Goal: Find specific page/section

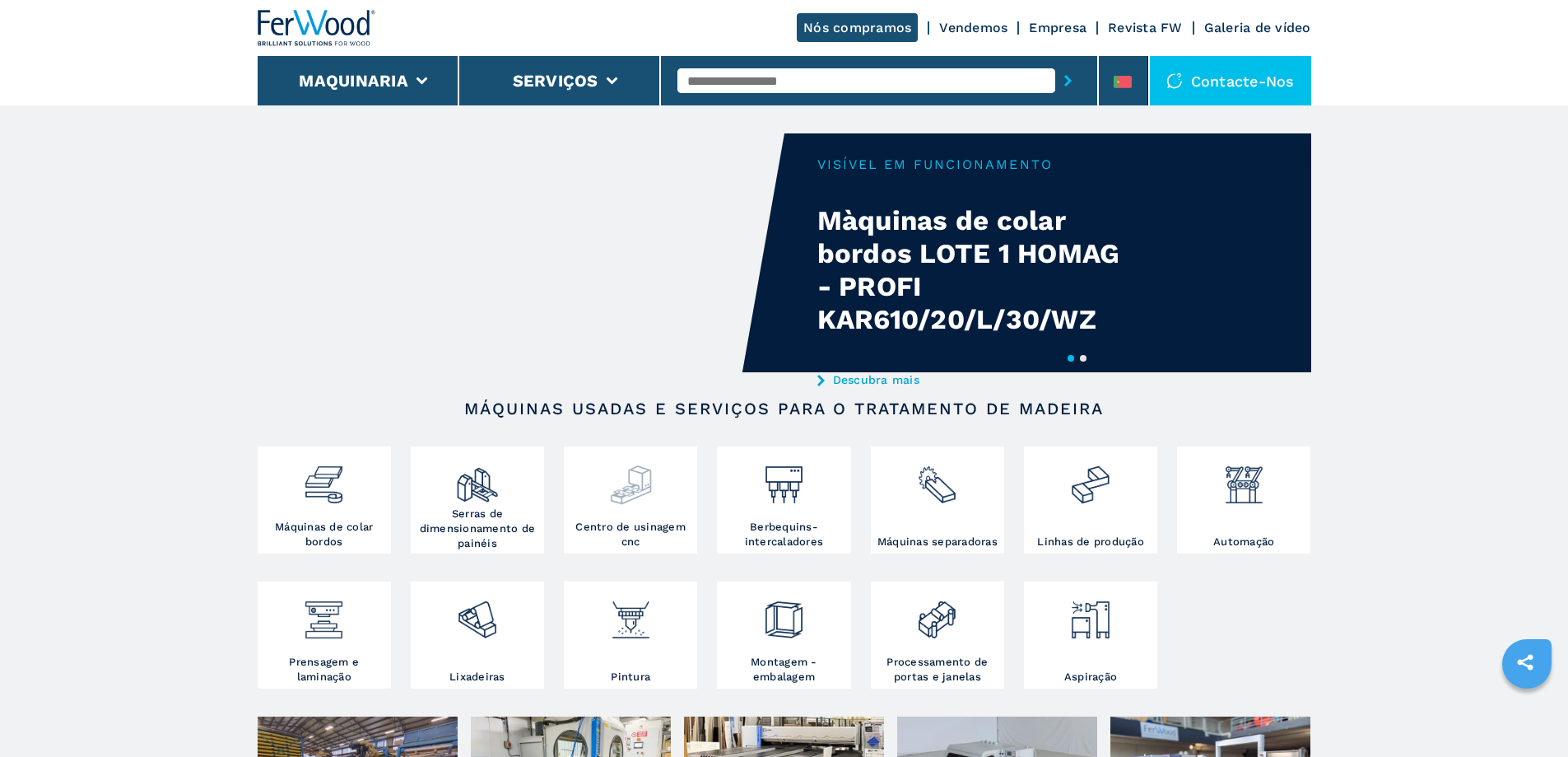
click at [663, 520] on div at bounding box center [630, 485] width 125 height 69
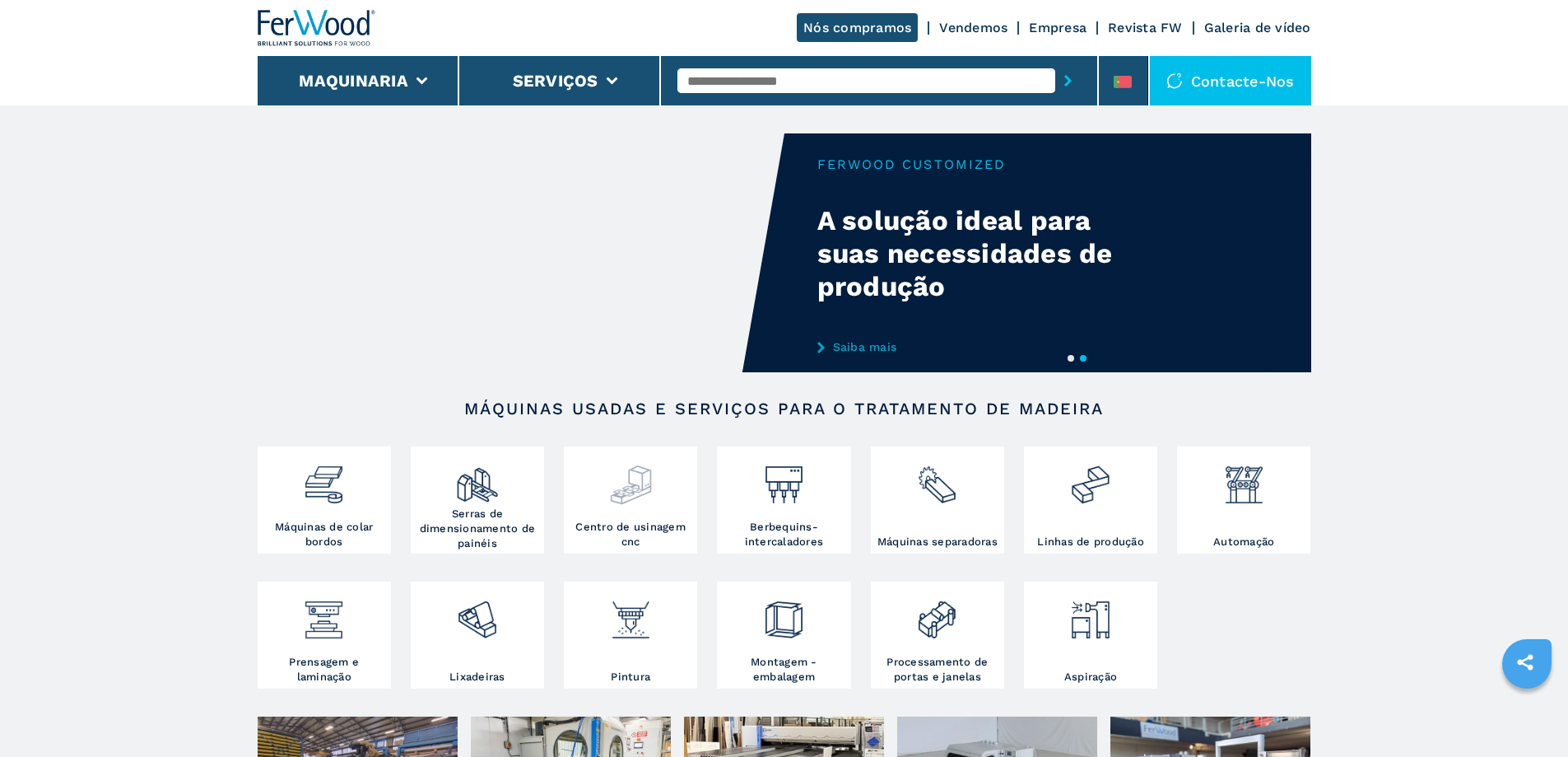
click at [631, 495] on img at bounding box center [631, 478] width 43 height 56
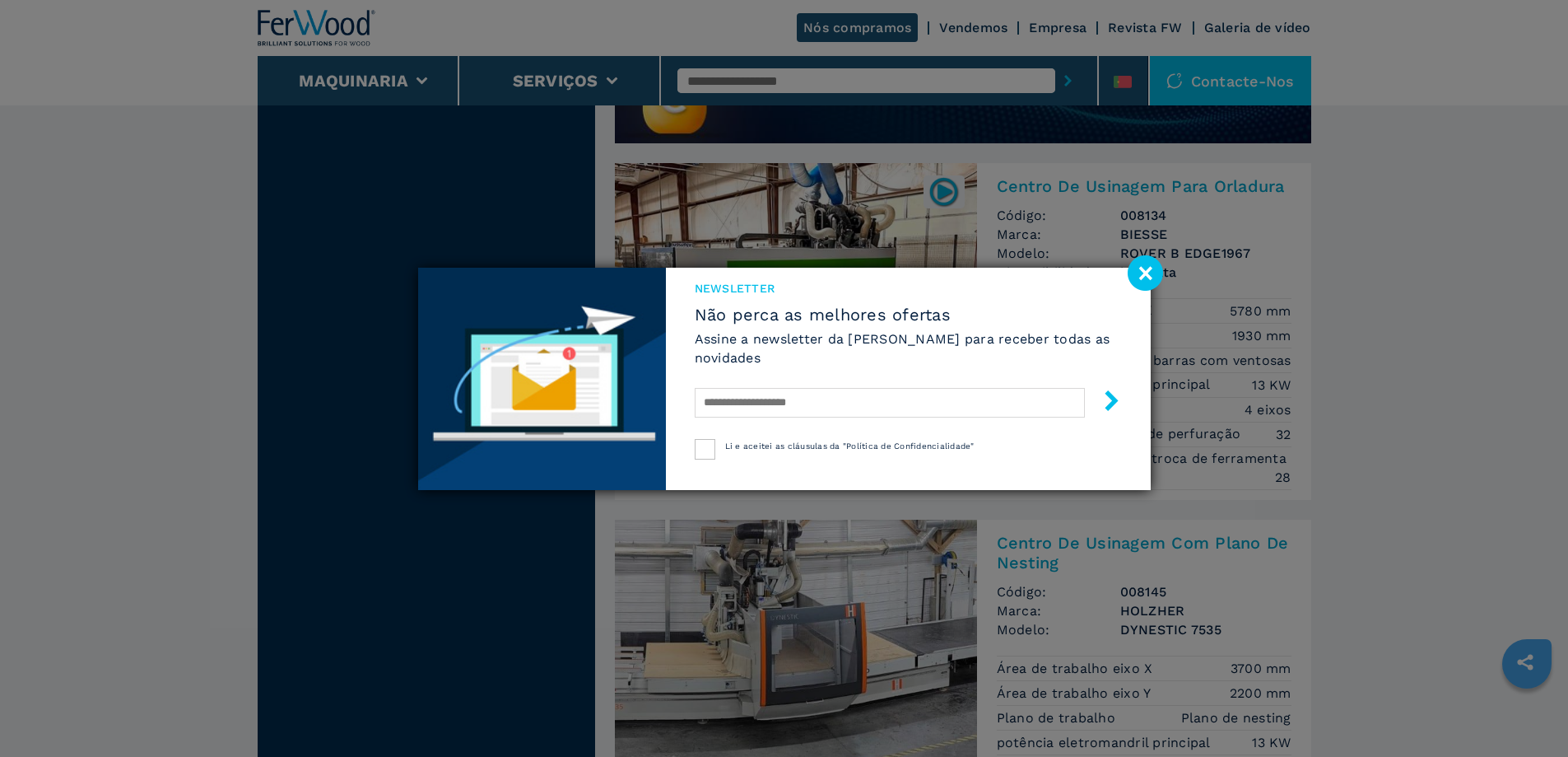
scroll to position [1483, 0]
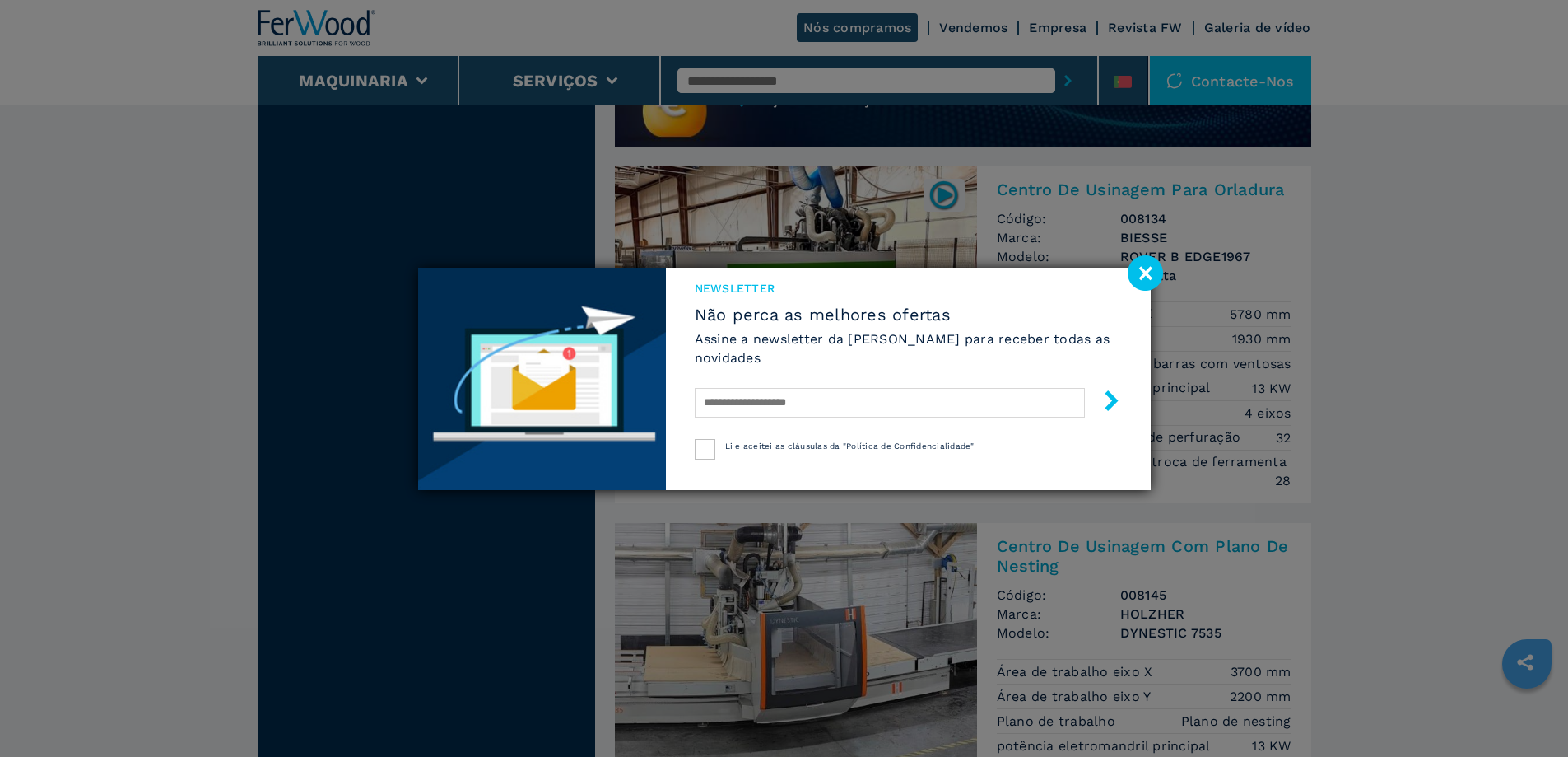
click at [1147, 271] on image at bounding box center [1145, 272] width 35 height 35
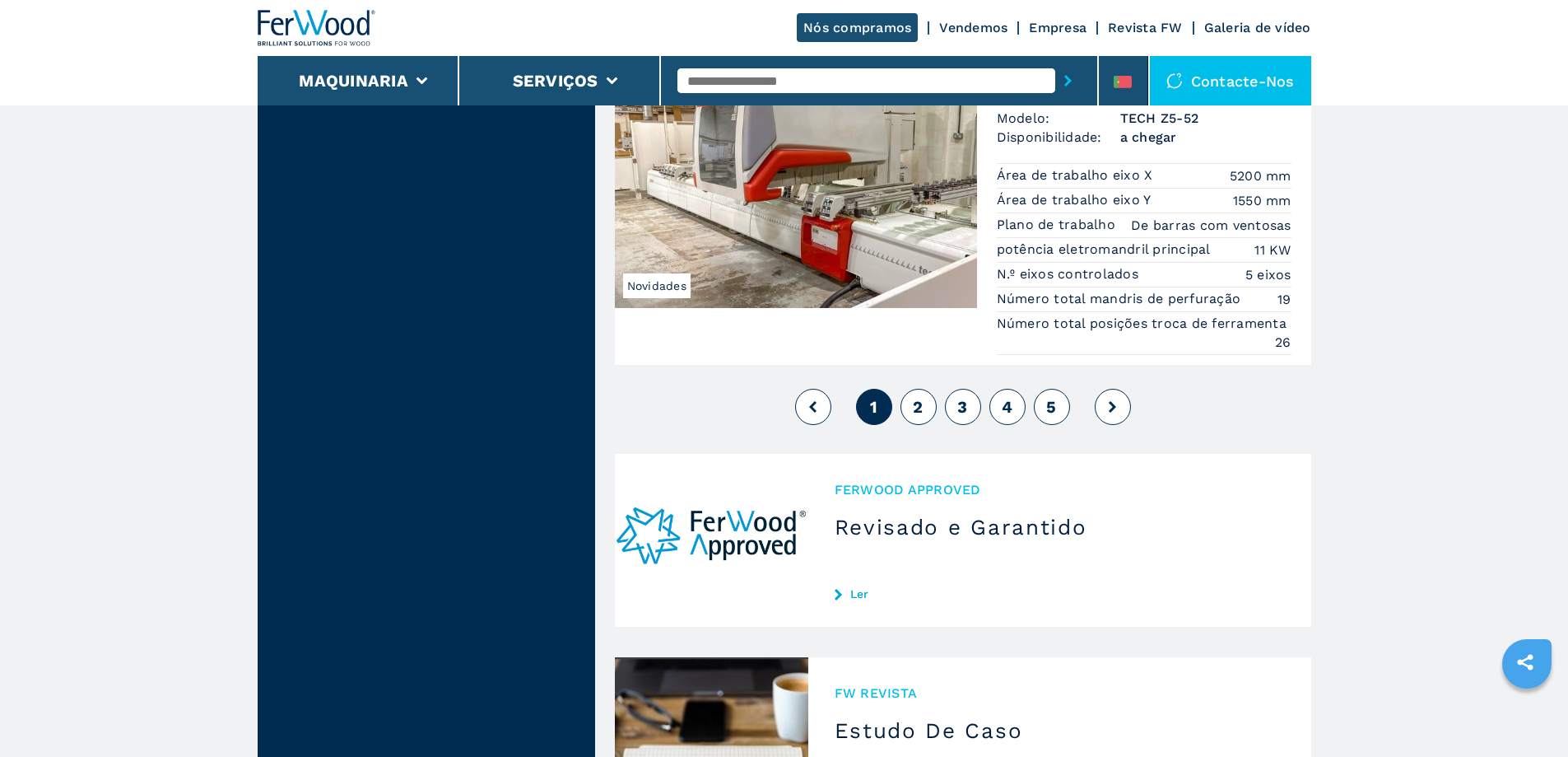
scroll to position [4200, 0]
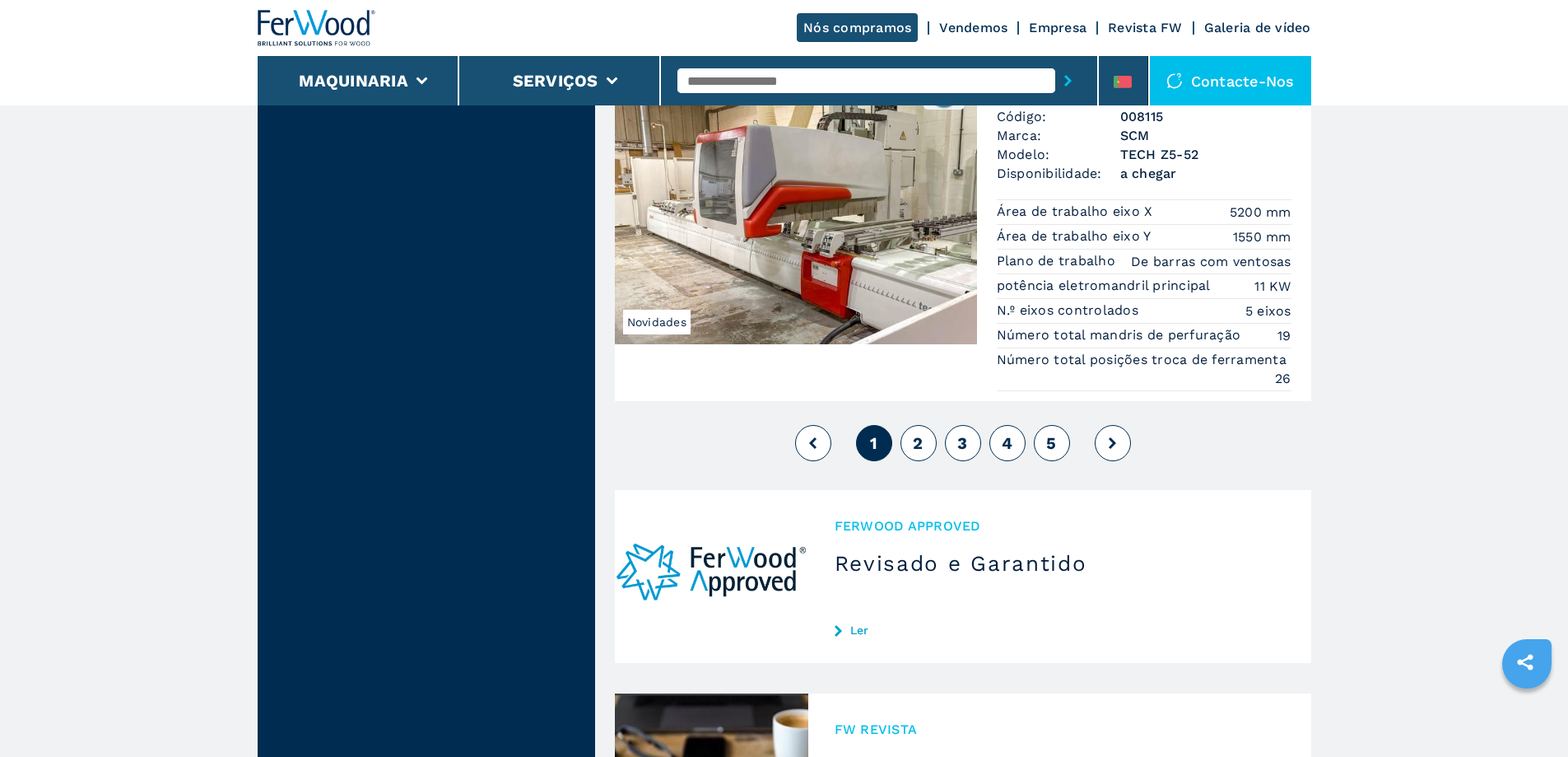
click at [928, 445] on button "2" at bounding box center [918, 443] width 36 height 36
click at [785, 82] on input "text" at bounding box center [866, 80] width 378 height 25
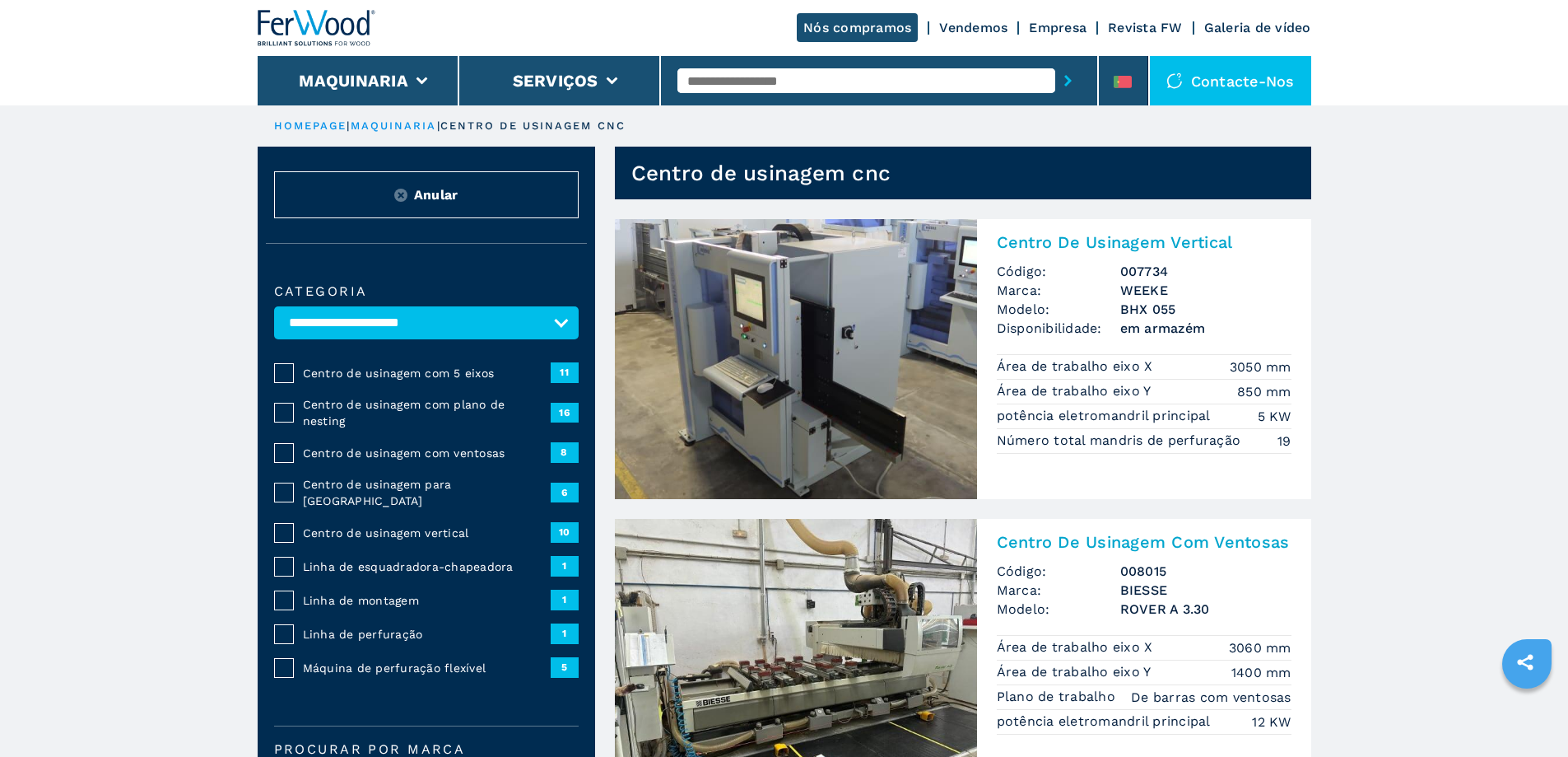
click at [793, 80] on input "text" at bounding box center [866, 80] width 378 height 25
type input "**********"
click at [822, 106] on div "MASTERWOOD" at bounding box center [866, 107] width 378 height 29
click at [1055, 77] on button "submit-button" at bounding box center [1067, 80] width 26 height 38
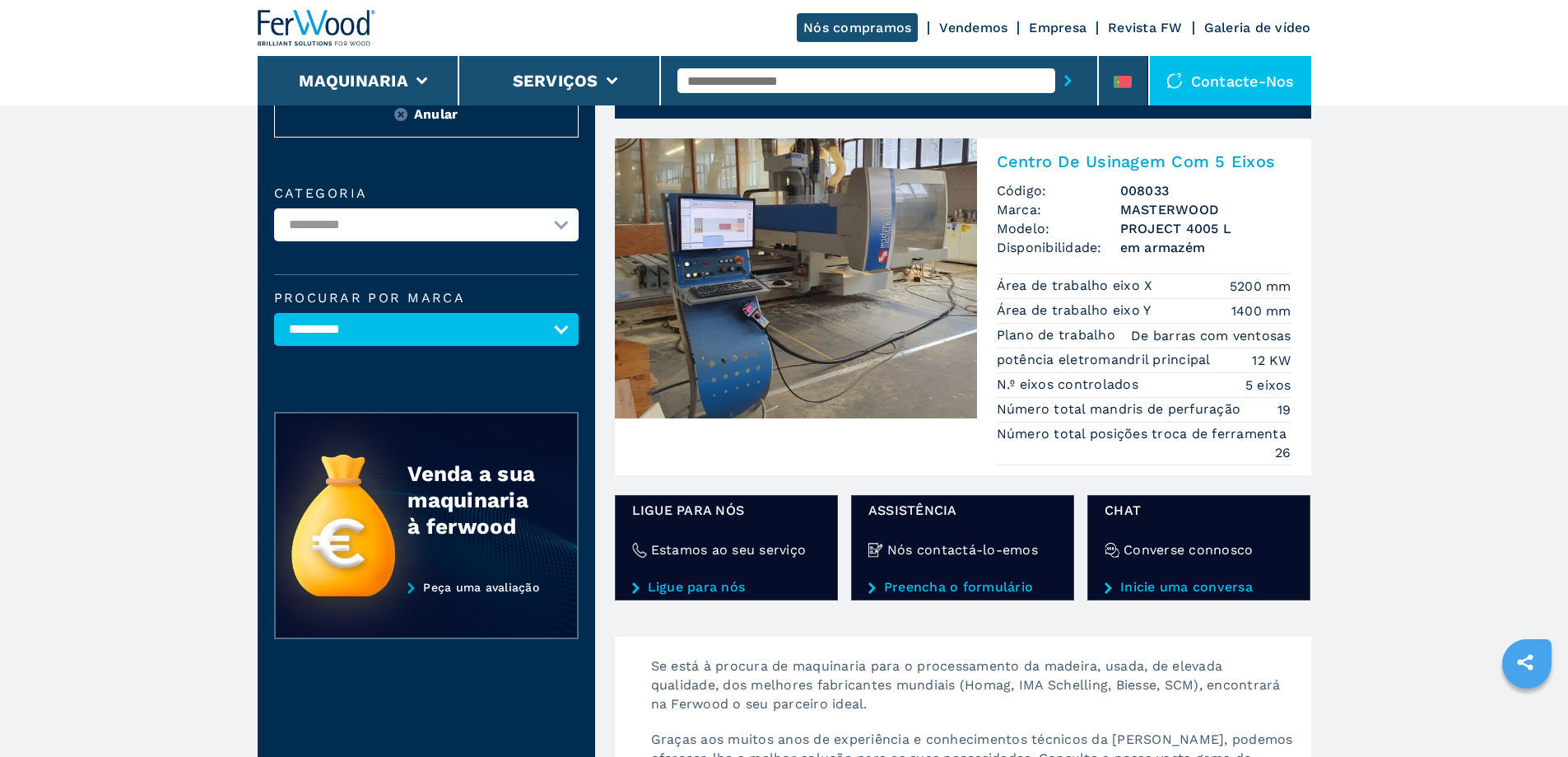
scroll to position [247, 0]
